Goal: Check status: Check status

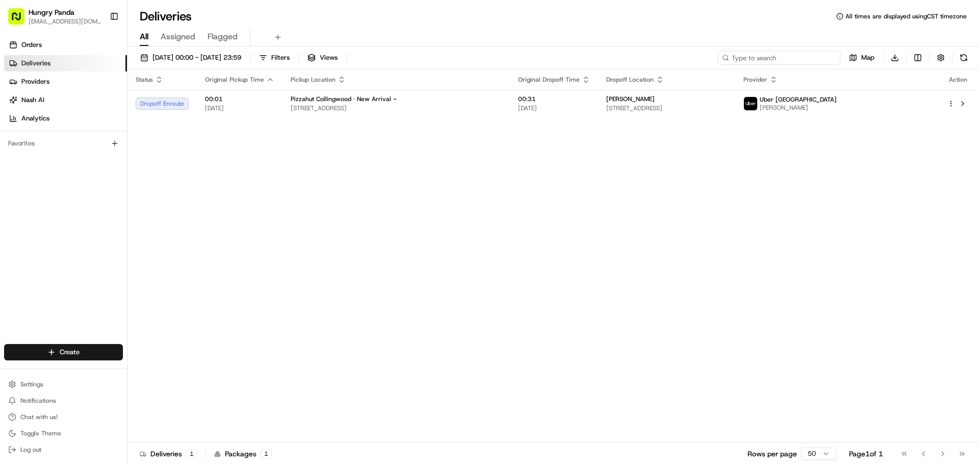
click at [783, 56] on input at bounding box center [779, 57] width 122 height 14
paste input "176893494535979177981"
type input "176893494535979177981"
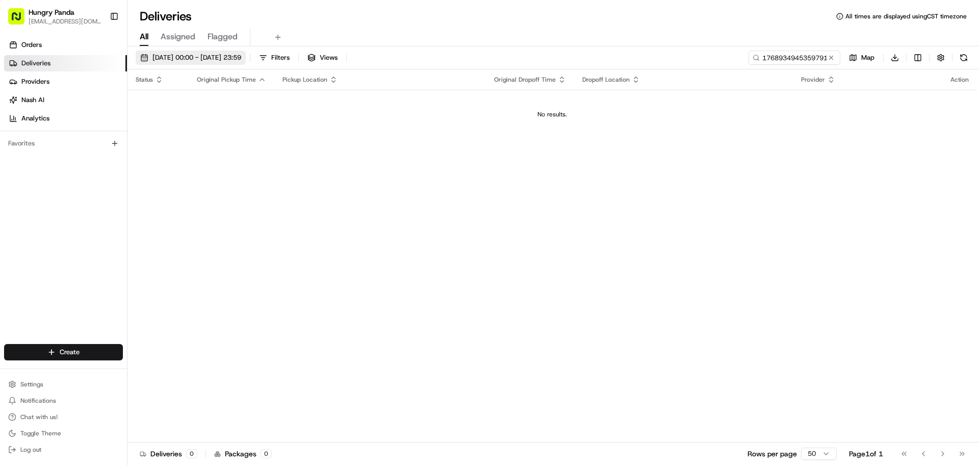
click at [230, 56] on span "[DATE] 00:00 - [DATE] 23:59" at bounding box center [196, 57] width 89 height 9
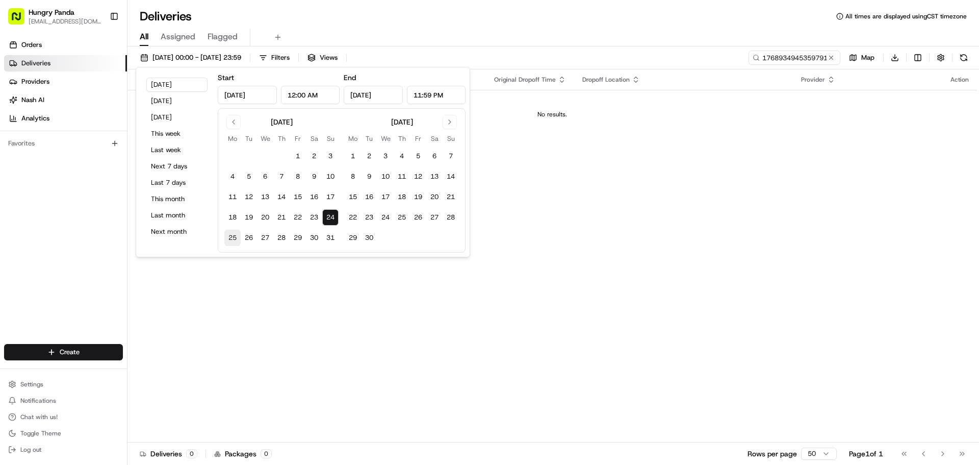
click at [237, 237] on button "25" at bounding box center [232, 238] width 16 height 16
type input "[DATE]"
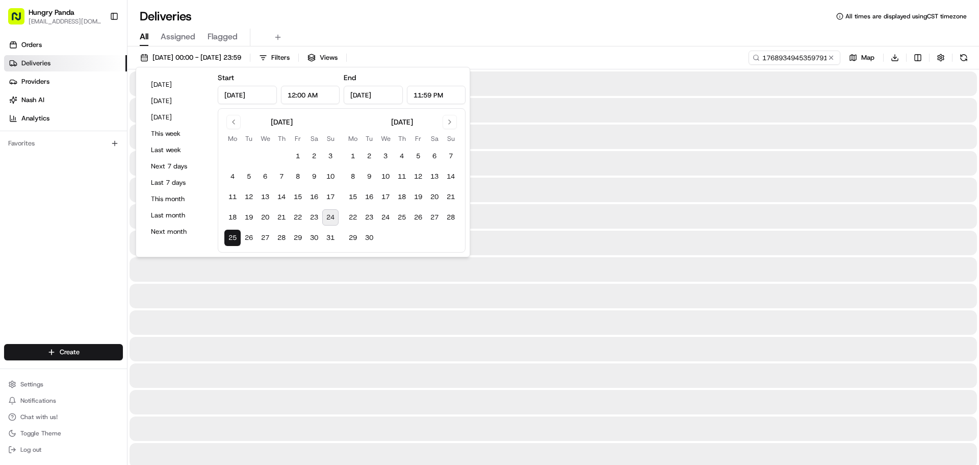
click at [275, 285] on div at bounding box center [554, 296] width 848 height 24
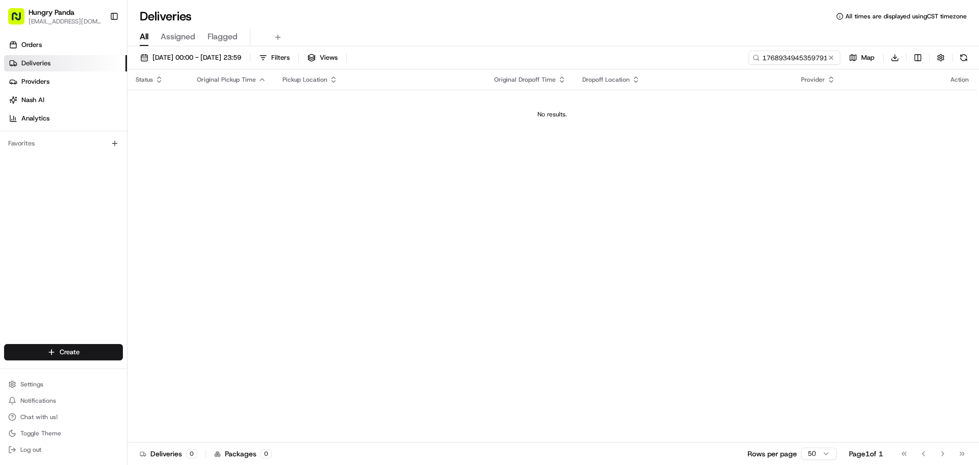
click at [580, 114] on div "No results." at bounding box center [553, 114] width 842 height 8
click at [830, 56] on button at bounding box center [831, 58] width 10 height 10
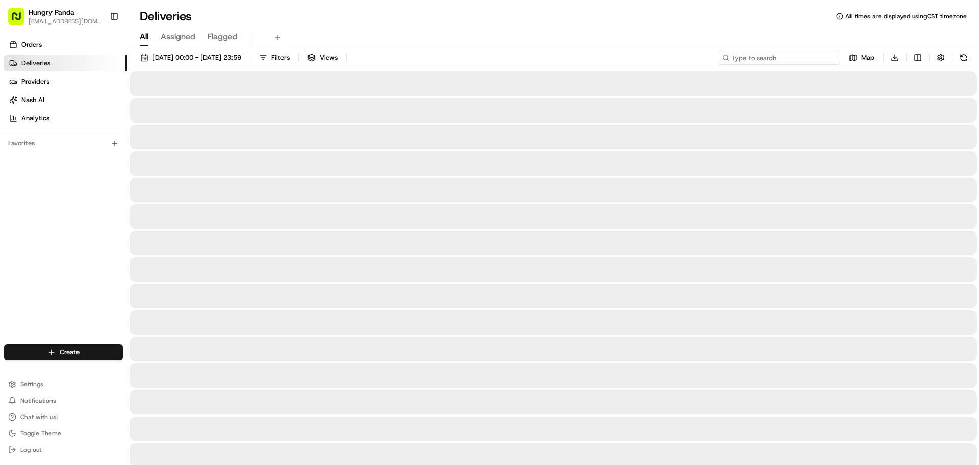
click at [802, 59] on input at bounding box center [779, 57] width 122 height 14
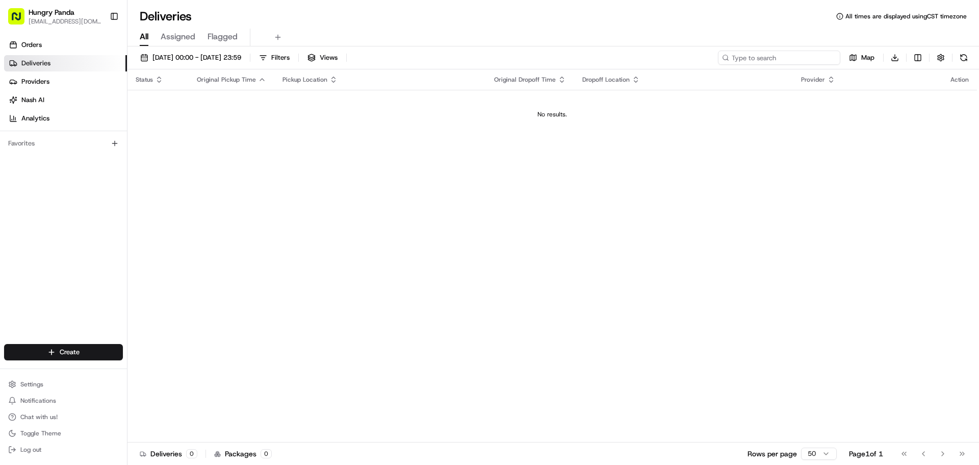
paste input "176893494535979177981"
click at [802, 60] on input "176893494535979177981" at bounding box center [779, 57] width 122 height 14
type input "176893494535979177981"
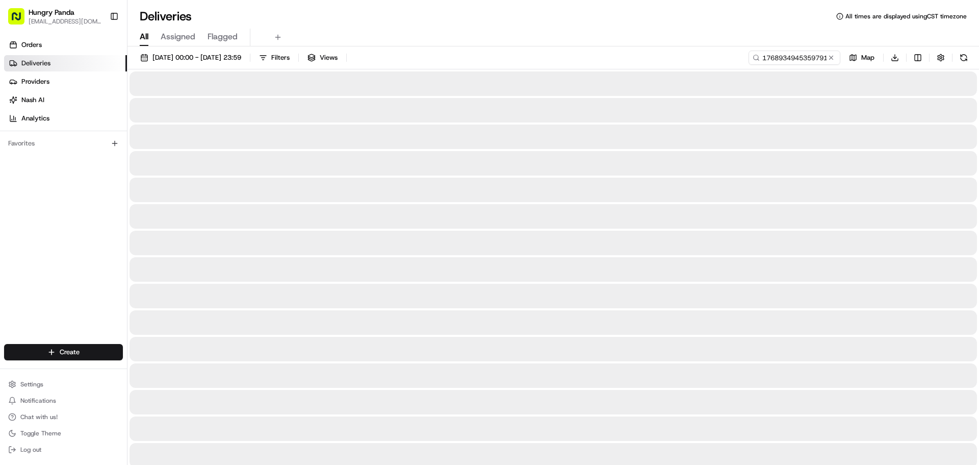
click at [772, 136] on div at bounding box center [554, 136] width 848 height 24
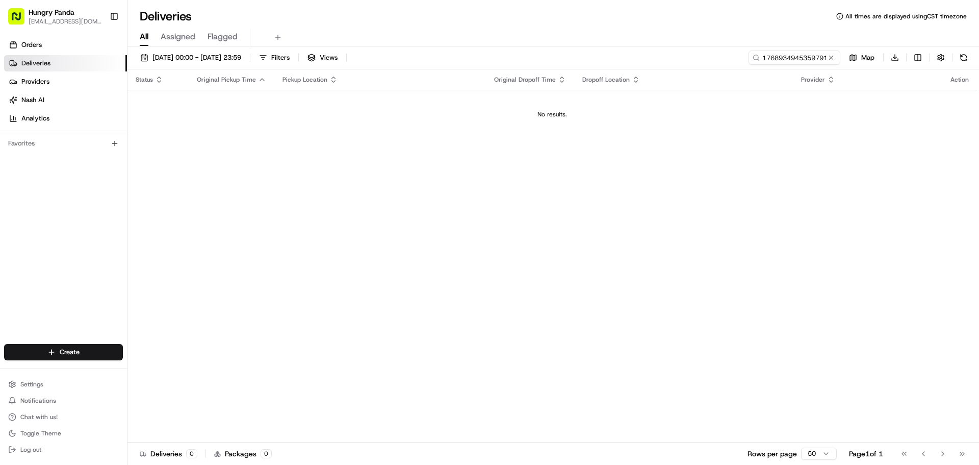
click at [398, 81] on div "Pickup Location" at bounding box center [380, 79] width 195 height 8
click at [362, 75] on div "Pickup Location" at bounding box center [380, 79] width 195 height 8
click at [825, 64] on input "176893494535979177981" at bounding box center [779, 57] width 122 height 14
click at [833, 59] on button at bounding box center [831, 58] width 10 height 10
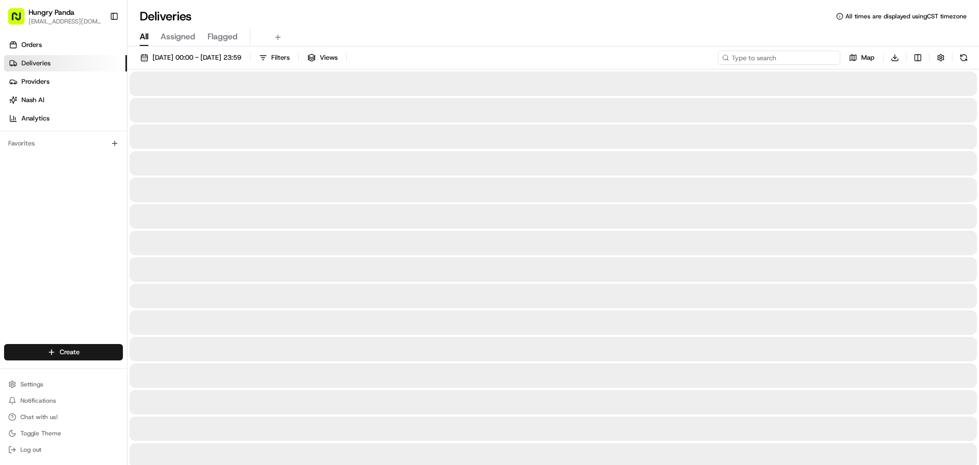
click at [793, 56] on input at bounding box center [779, 57] width 122 height 14
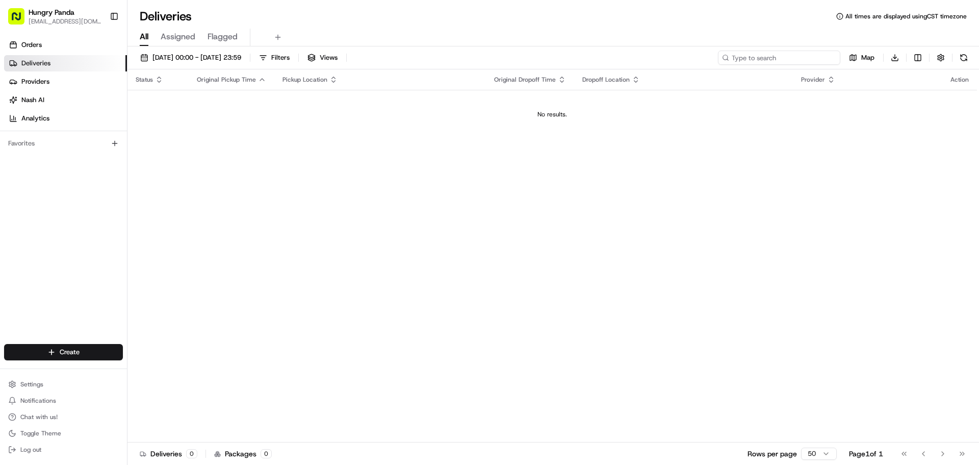
paste input "176893494535979177981"
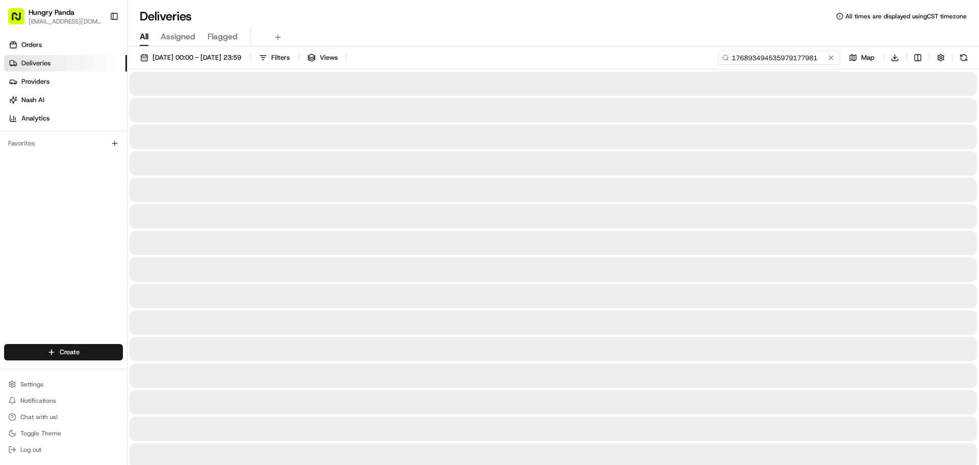
type input "176893494535979177981"
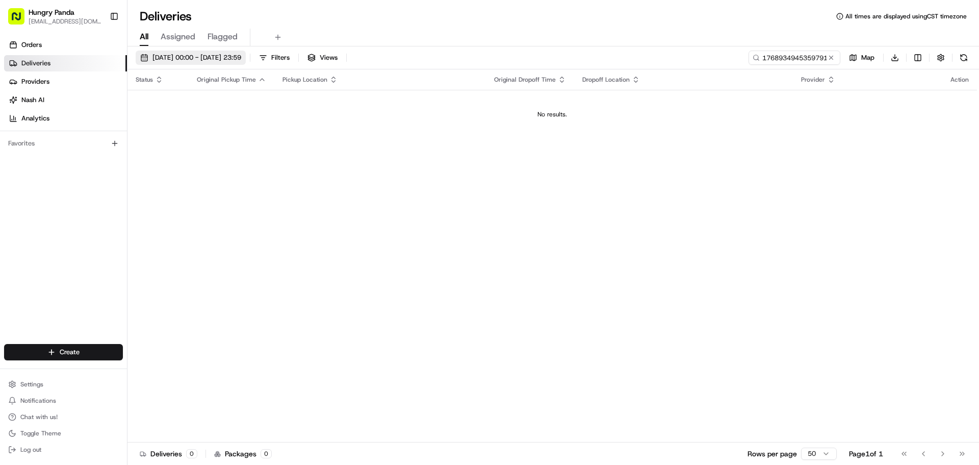
click at [157, 60] on span "[DATE] 00:00 - [DATE] 23:59" at bounding box center [196, 57] width 89 height 9
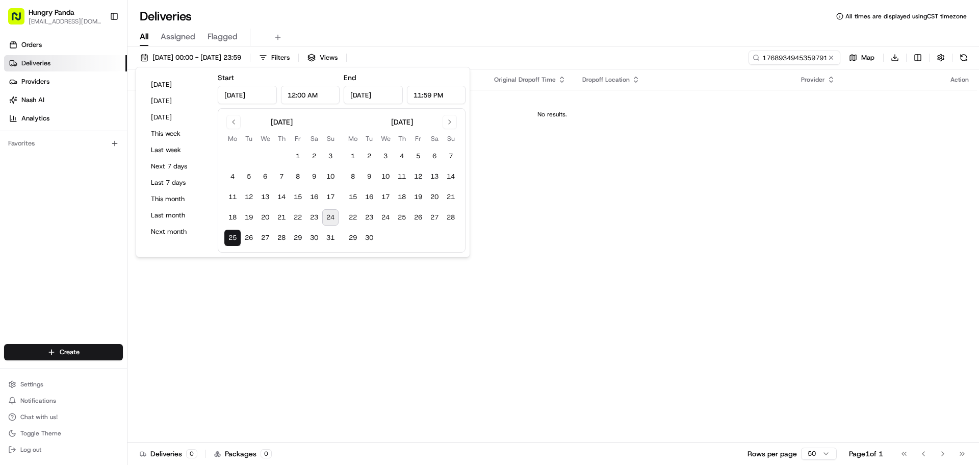
click at [327, 213] on button "24" at bounding box center [330, 217] width 16 height 16
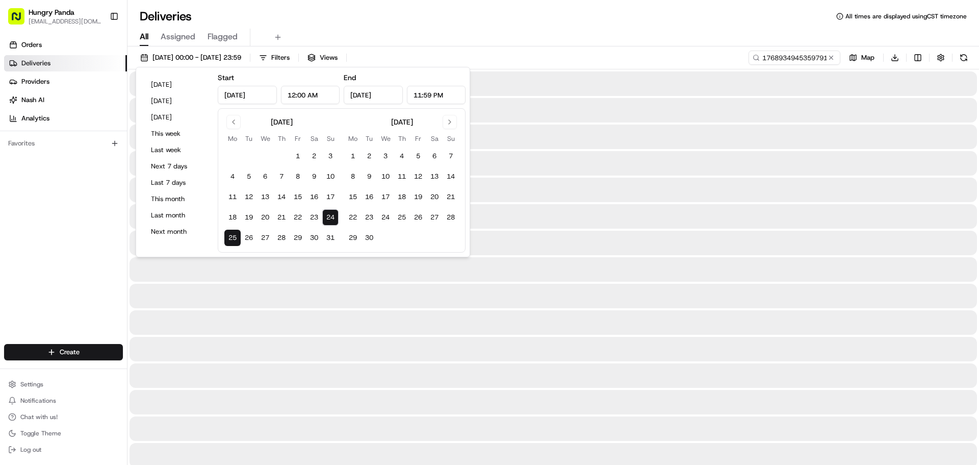
type input "[DATE]"
click at [352, 289] on div at bounding box center [554, 296] width 848 height 24
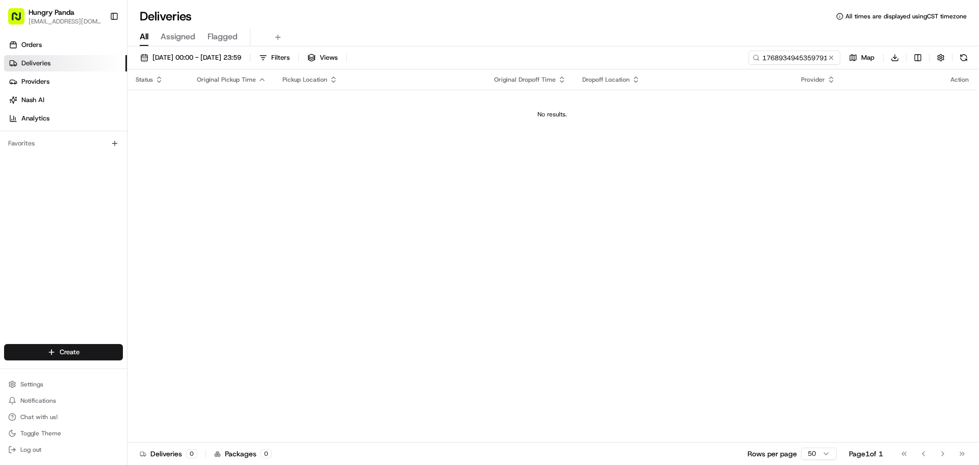
click at [219, 143] on div "Status Original Pickup Time Pickup Location Original Dropoff Time Dropoff Locat…" at bounding box center [553, 255] width 850 height 373
click at [272, 133] on td "No results." at bounding box center [553, 114] width 850 height 49
click at [792, 61] on input "176893494535979177981" at bounding box center [779, 57] width 122 height 14
click at [828, 55] on button at bounding box center [831, 58] width 10 height 10
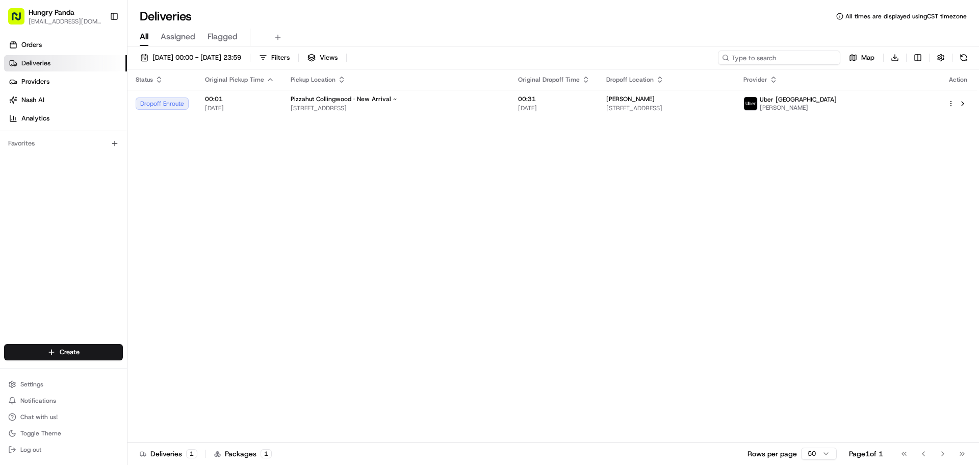
click at [802, 63] on input at bounding box center [779, 57] width 122 height 14
paste input "176893494535979177981"
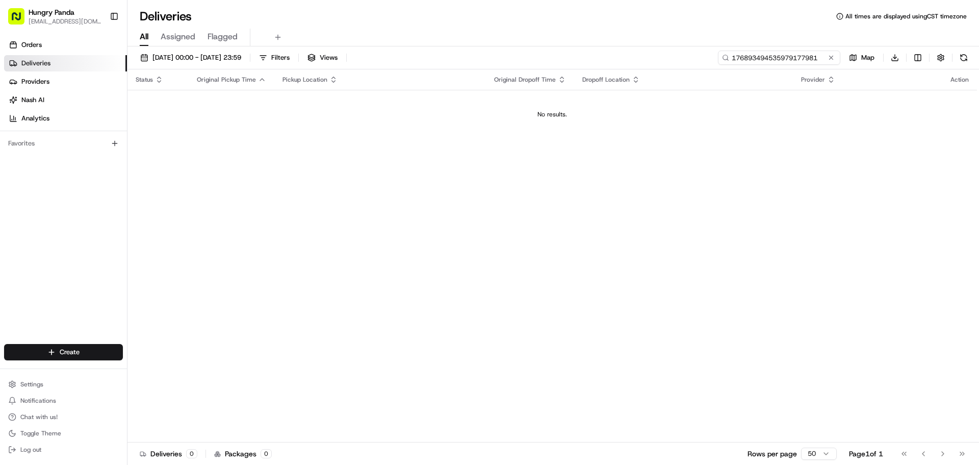
type input "176893494535979177981"
click at [562, 160] on div "Status Original Pickup Time Pickup Location Original Dropoff Time Dropoff Locat…" at bounding box center [553, 255] width 850 height 373
click at [559, 115] on div "No results." at bounding box center [553, 114] width 842 height 8
drag, startPoint x: 488, startPoint y: 107, endPoint x: 514, endPoint y: 116, distance: 27.8
click at [487, 110] on td "No results." at bounding box center [553, 114] width 850 height 49
